Goal: Transaction & Acquisition: Purchase product/service

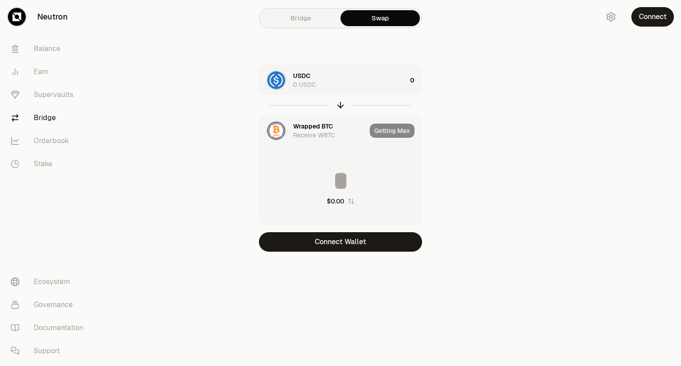
click at [360, 81] on div "USDC 0 USDC" at bounding box center [350, 80] width 114 height 18
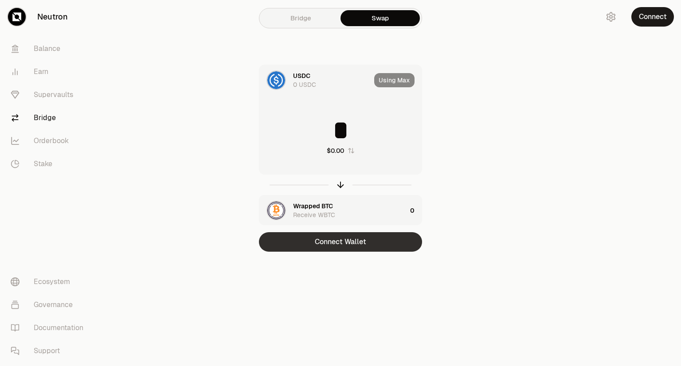
click at [356, 243] on button "Connect Wallet" at bounding box center [340, 242] width 163 height 20
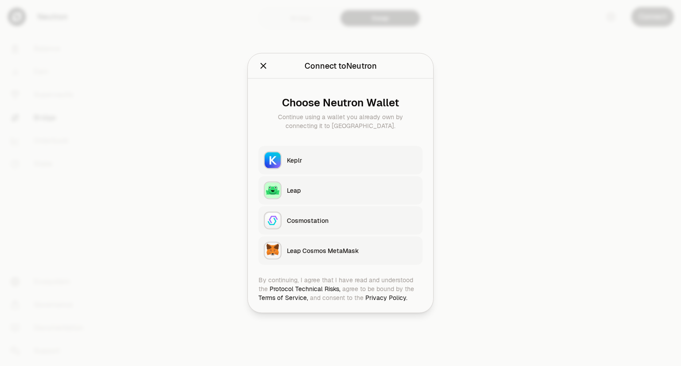
click at [307, 158] on div "Keplr" at bounding box center [352, 160] width 130 height 9
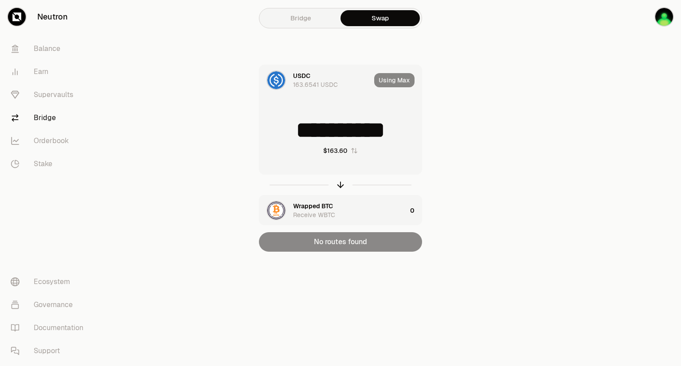
click at [275, 84] on img at bounding box center [276, 80] width 18 height 18
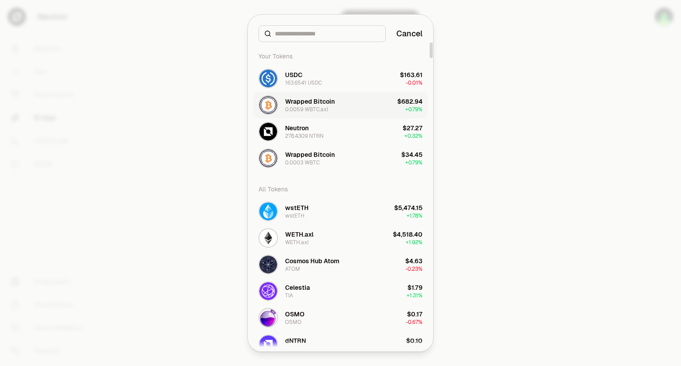
click at [304, 110] on div "0.0059 WBTC.axl" at bounding box center [306, 109] width 43 height 7
type input "**********"
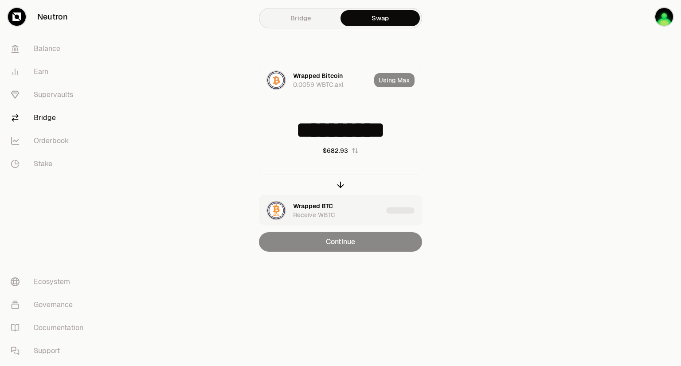
click at [292, 196] on div "Wrapped BTC Receive WBTC" at bounding box center [321, 211] width 123 height 30
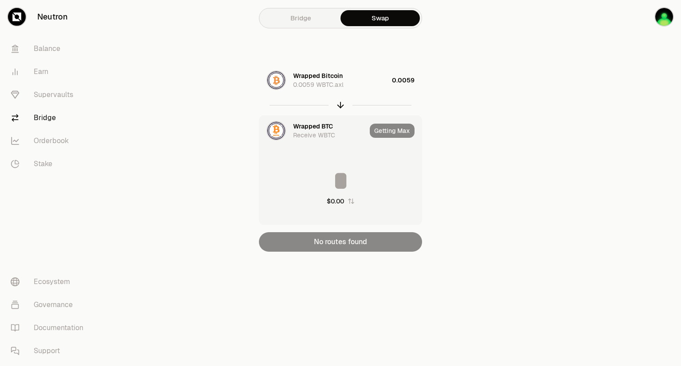
click at [390, 132] on div "Getting Max" at bounding box center [396, 131] width 52 height 30
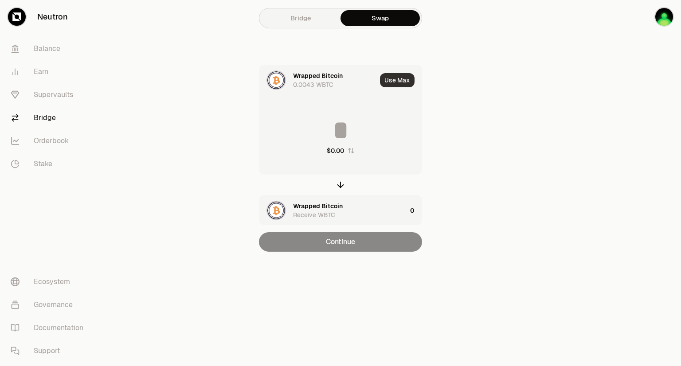
click at [405, 85] on button "Use Max" at bounding box center [397, 80] width 35 height 14
type input "*"
